Goal: Information Seeking & Learning: Learn about a topic

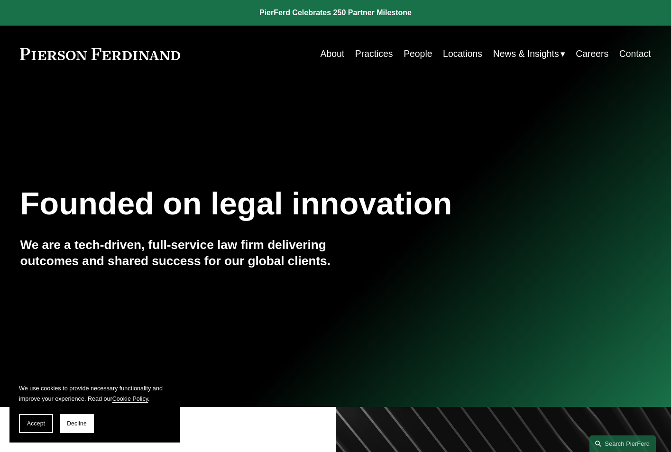
click at [416, 53] on link "People" at bounding box center [418, 54] width 28 height 18
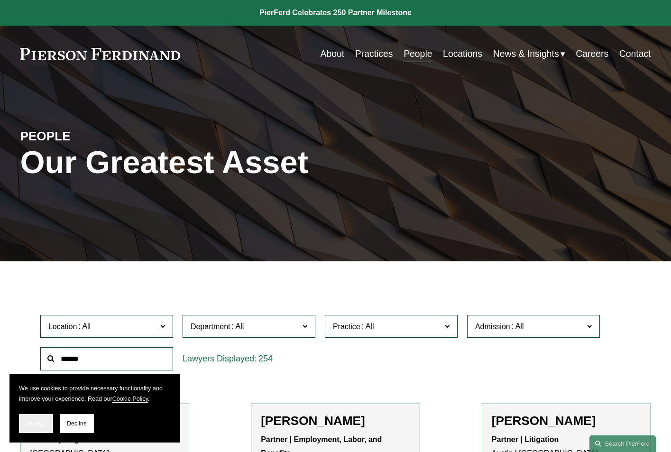
click at [44, 425] on span "Accept" at bounding box center [36, 423] width 18 height 7
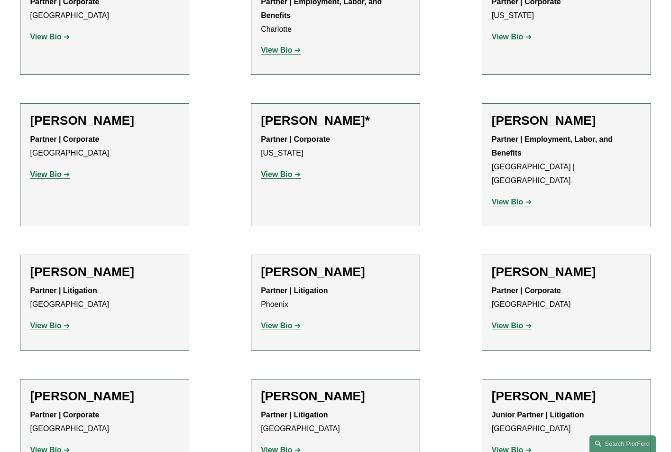
scroll to position [10900, 0]
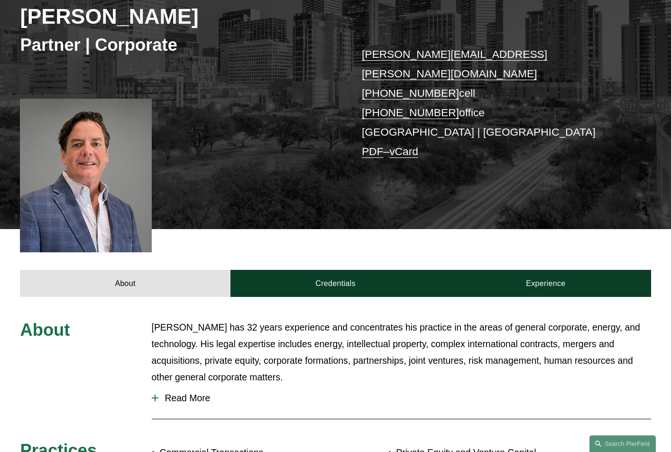
scroll to position [152, 0]
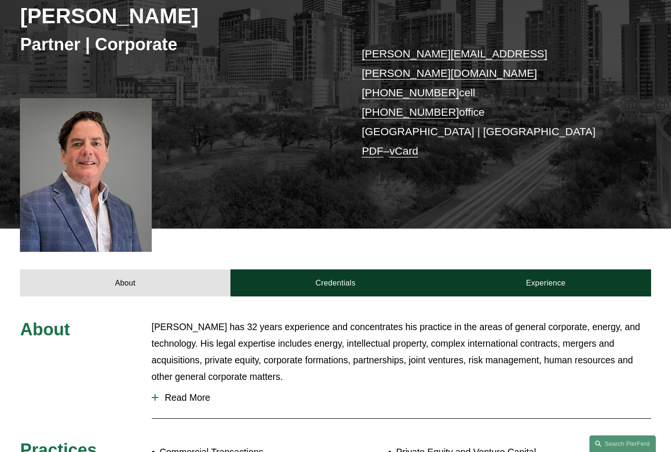
click at [156, 397] on div at bounding box center [155, 397] width 7 height 1
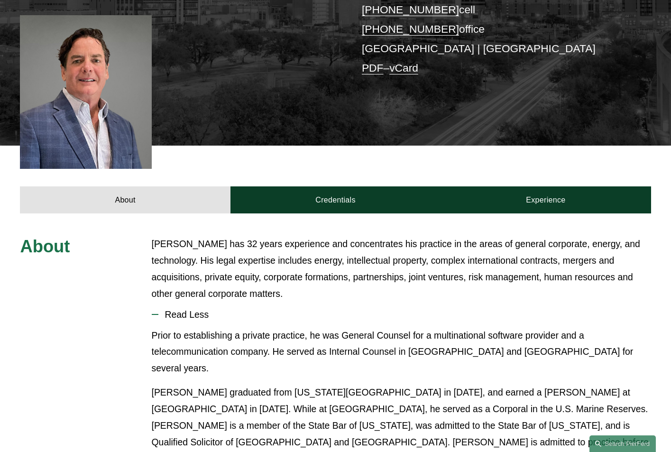
scroll to position [236, 0]
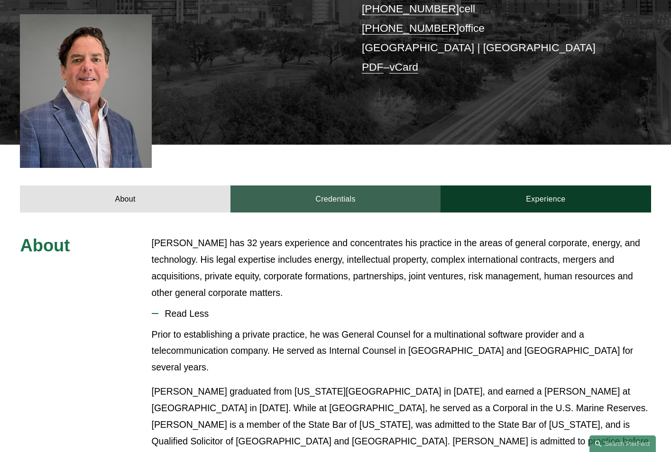
click at [333, 185] on link "Credentials" at bounding box center [335, 198] width 210 height 27
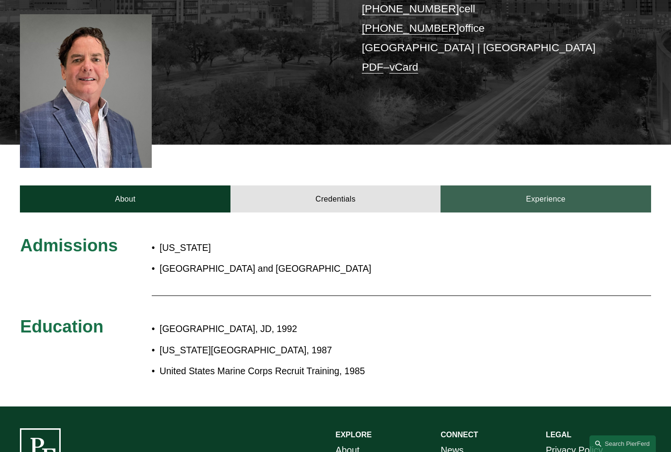
click at [474, 185] on link "Experience" at bounding box center [546, 198] width 210 height 27
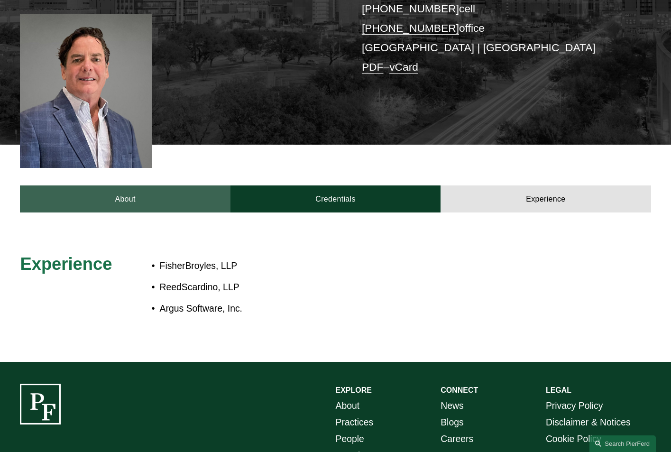
click at [185, 185] on link "About" at bounding box center [125, 198] width 210 height 27
